Goal: Transaction & Acquisition: Download file/media

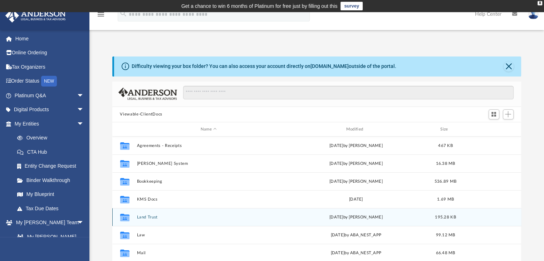
scroll to position [13, 0]
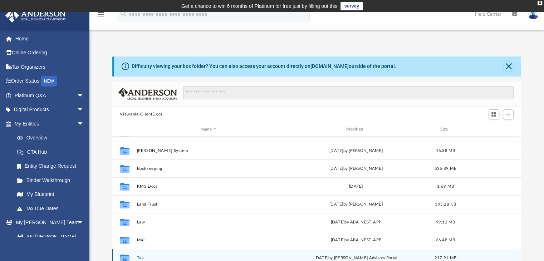
click at [140, 257] on button "Tax" at bounding box center [209, 258] width 144 height 5
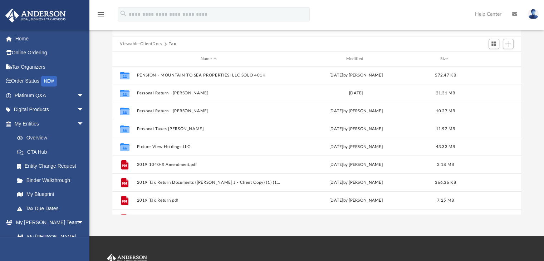
scroll to position [162, 0]
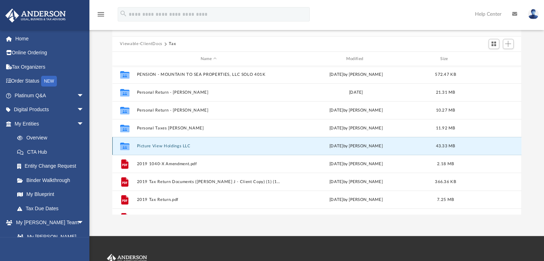
click at [165, 146] on button "Picture View Holdings LLC" at bounding box center [209, 146] width 144 height 5
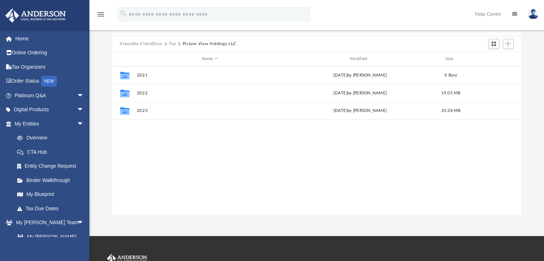
scroll to position [0, 0]
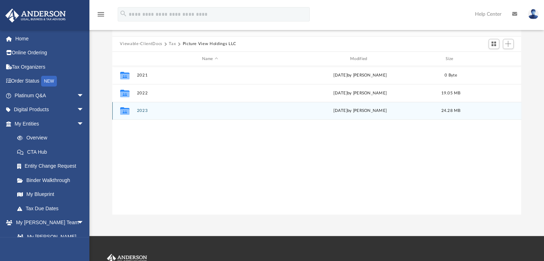
click at [142, 110] on button "2023" at bounding box center [210, 111] width 147 height 5
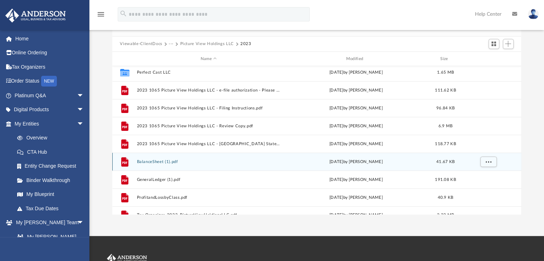
scroll to position [84, 0]
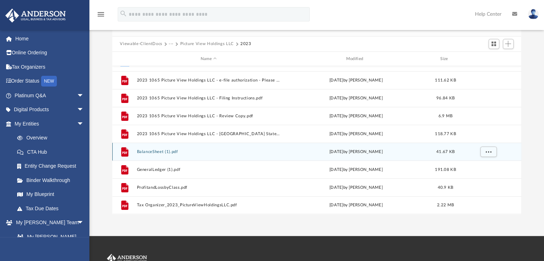
click at [159, 153] on button "BalanceSheet (1).pdf" at bounding box center [209, 152] width 144 height 5
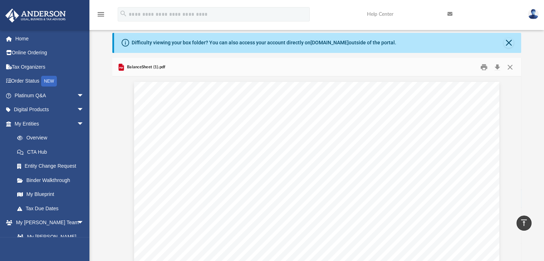
scroll to position [0, 0]
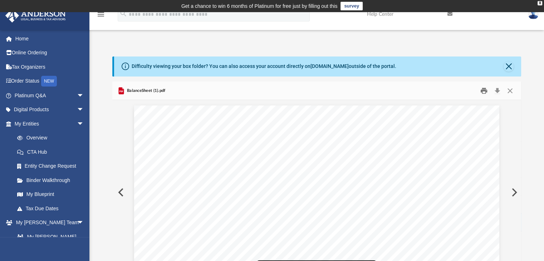
drag, startPoint x: 483, startPoint y: 89, endPoint x: 402, endPoint y: 101, distance: 82.1
click at [402, 101] on div "BalanceSheet (1).pdf Picture View Holdings Balance Sheet As of [DATE] Cash Basi…" at bounding box center [316, 184] width 409 height 204
click at [498, 91] on button "Download" at bounding box center [497, 90] width 13 height 11
click at [515, 186] on button "Preview" at bounding box center [514, 193] width 16 height 20
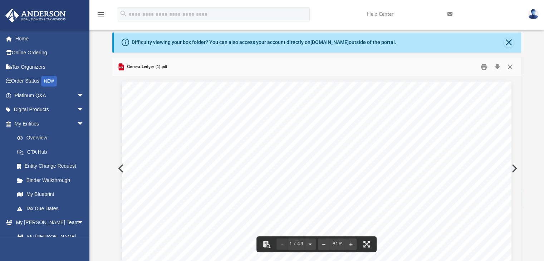
click at [513, 165] on button "Preview" at bounding box center [514, 169] width 16 height 20
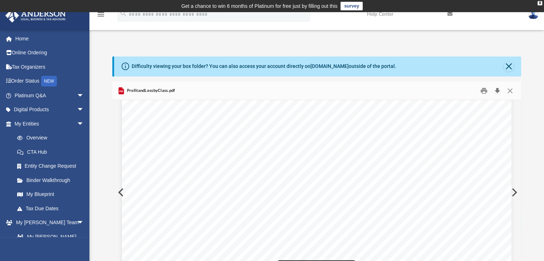
click at [496, 92] on button "Download" at bounding box center [497, 90] width 13 height 11
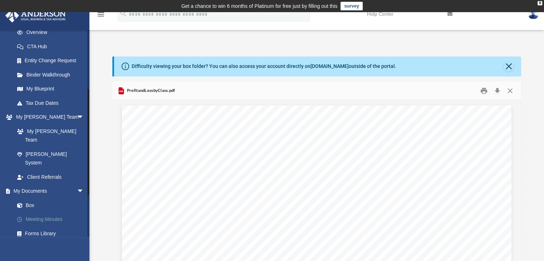
scroll to position [101, 0]
